Goal: Find specific page/section: Find specific page/section

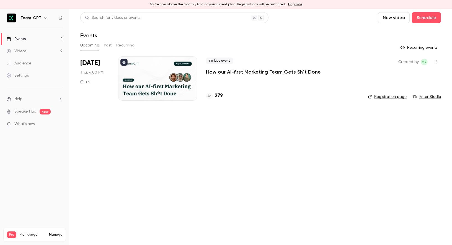
click at [220, 97] on h4 "279" at bounding box center [219, 95] width 8 height 7
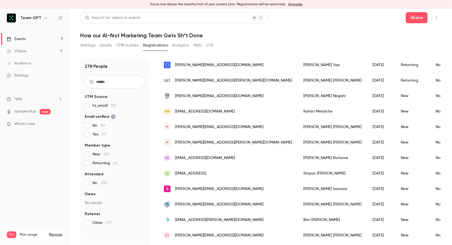
scroll to position [65, 0]
